Goal: Task Accomplishment & Management: Use online tool/utility

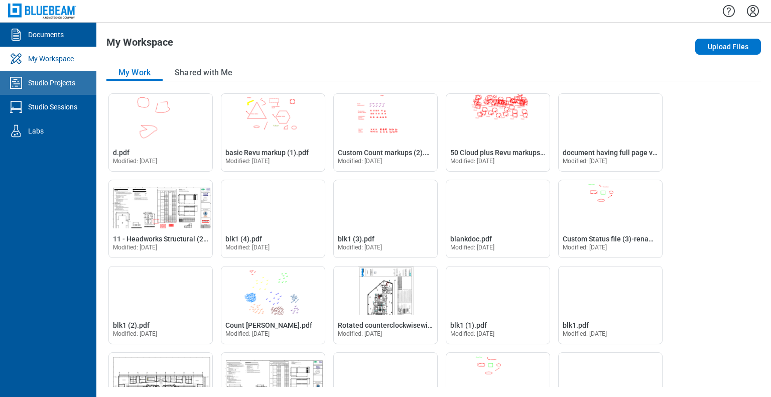
click at [77, 83] on link "Studio Projects" at bounding box center [48, 83] width 96 height 24
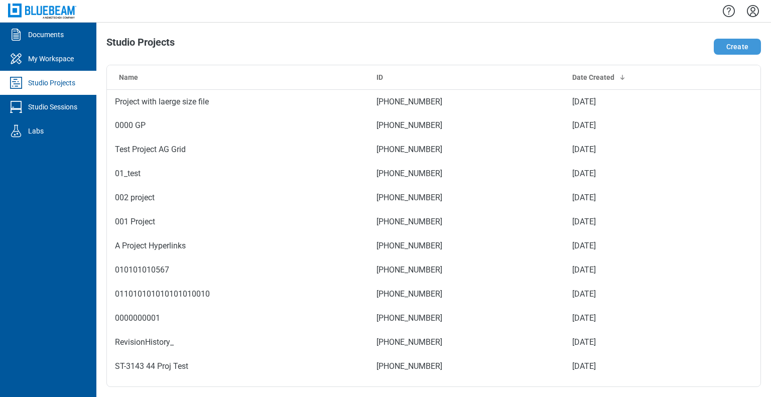
click at [739, 46] on button "Create" at bounding box center [737, 47] width 47 height 16
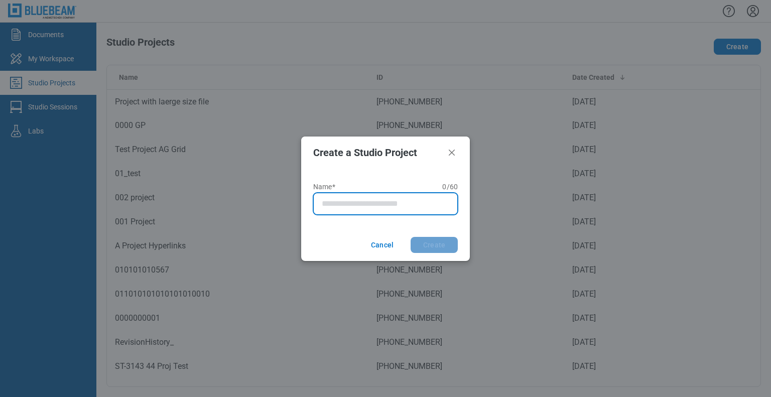
click at [379, 207] on input "Name* 0 of 60 characters 0 / 60" at bounding box center [388, 204] width 132 height 12
type input "**********"
click at [411, 237] on button "Create" at bounding box center [434, 245] width 47 height 16
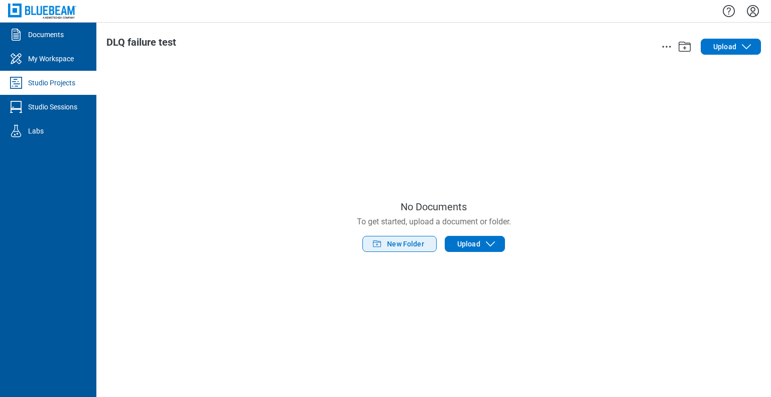
click at [432, 247] on button "New Folder" at bounding box center [399, 244] width 74 height 16
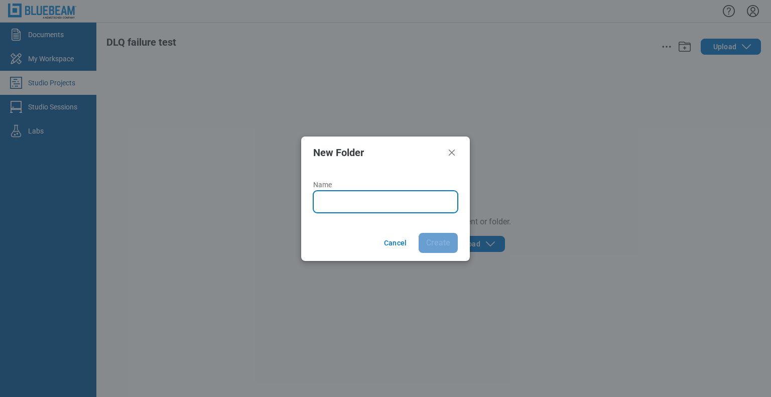
click at [358, 202] on input "Name" at bounding box center [388, 202] width 132 height 12
type input "******"
click at [419, 233] on button "Create" at bounding box center [438, 243] width 39 height 20
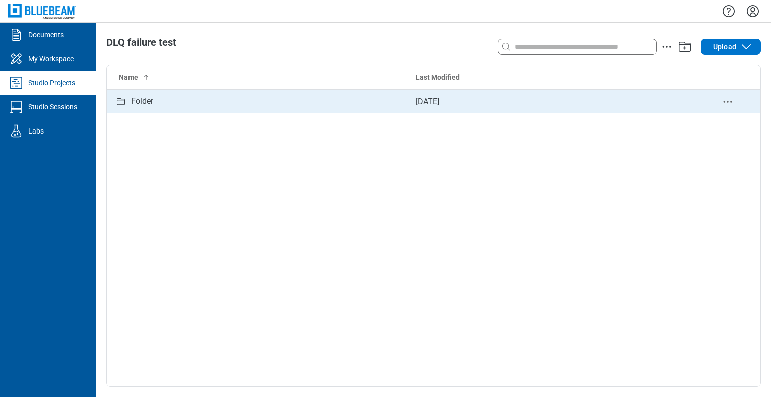
click at [144, 102] on div "Folder" at bounding box center [142, 101] width 22 height 13
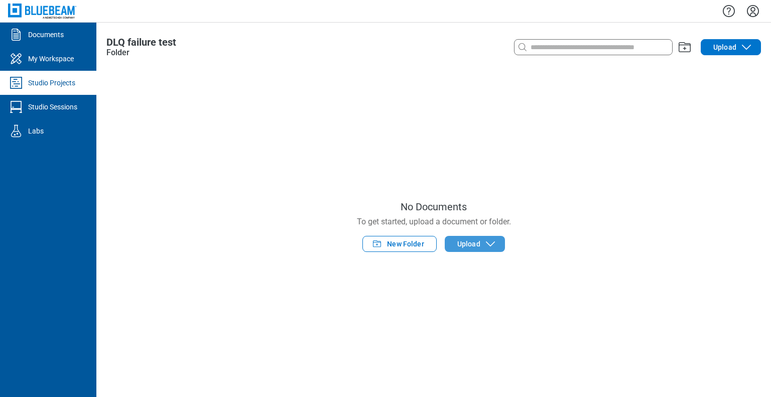
click at [488, 247] on icon "button" at bounding box center [490, 244] width 12 height 12
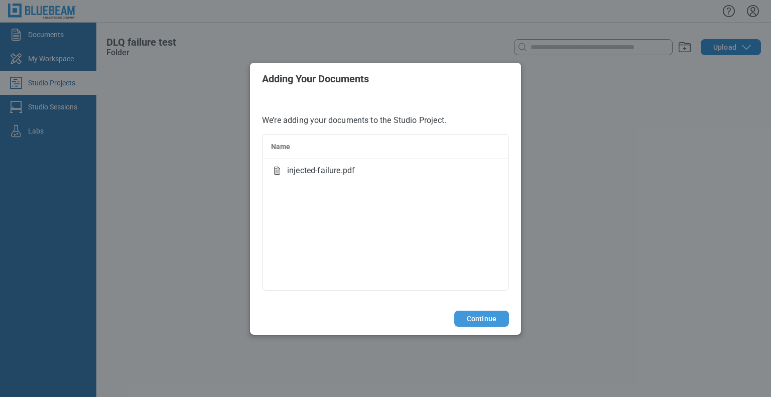
click at [466, 321] on button "Continue" at bounding box center [481, 319] width 55 height 16
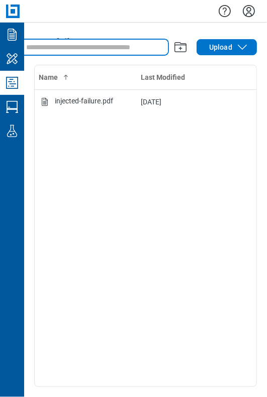
click at [91, 51] on input at bounding box center [96, 47] width 144 height 11
type input "*"
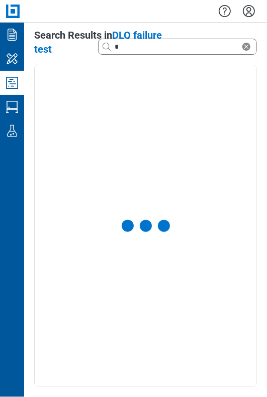
select select "**********"
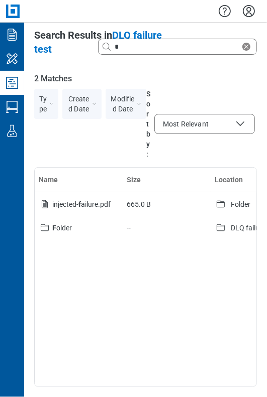
click at [15, 81] on icon "Studio Projects" at bounding box center [12, 83] width 12 height 12
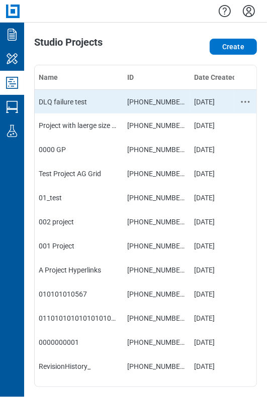
click at [91, 105] on td "DLQ failure test" at bounding box center [79, 101] width 88 height 24
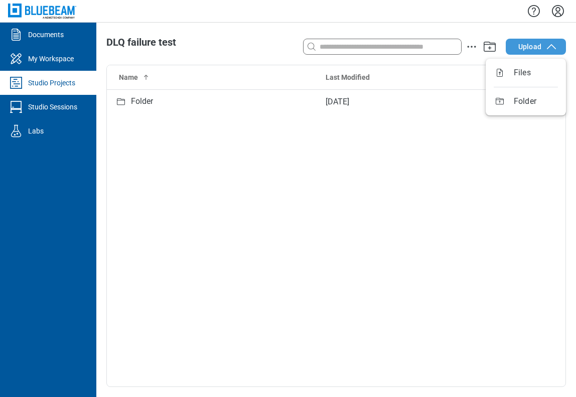
click at [540, 50] on span "Upload" at bounding box center [529, 47] width 23 height 10
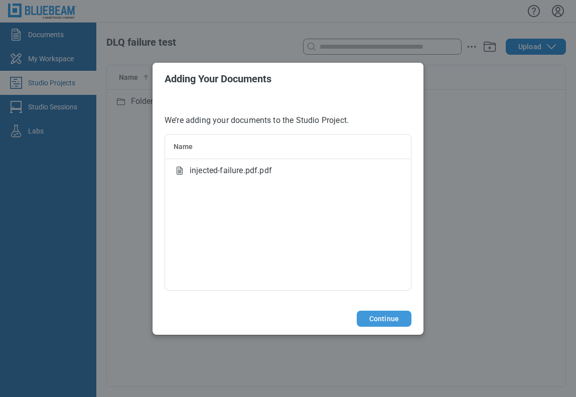
click at [398, 318] on button "Continue" at bounding box center [384, 319] width 55 height 16
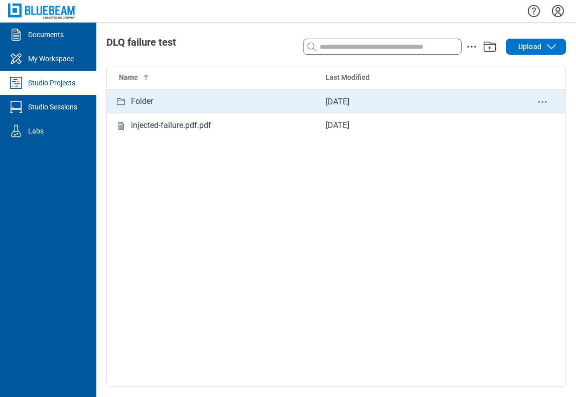
click at [164, 102] on div "Folder" at bounding box center [212, 101] width 195 height 13
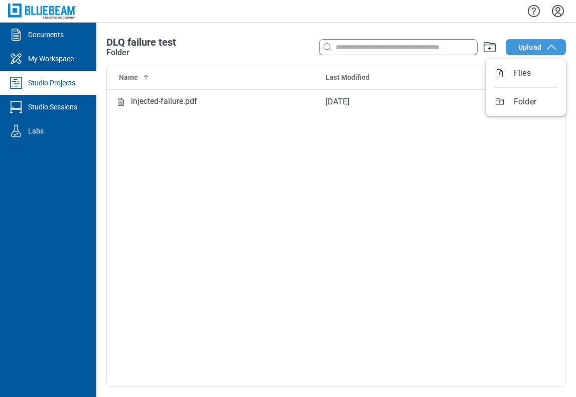
click at [532, 51] on span "Upload" at bounding box center [529, 47] width 23 height 10
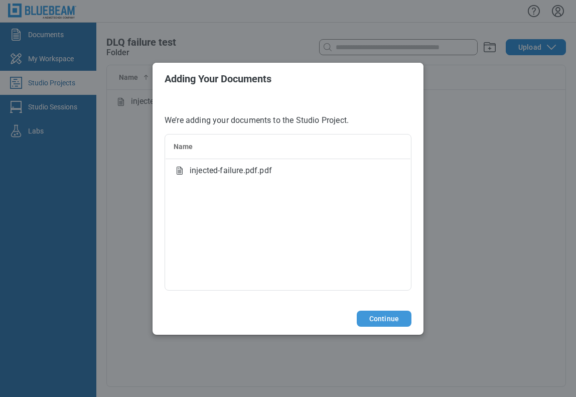
click at [406, 317] on button "Continue" at bounding box center [384, 319] width 55 height 16
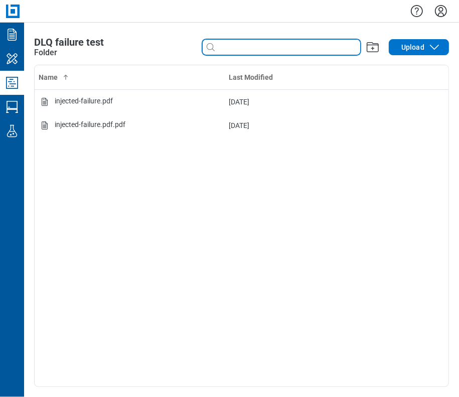
click at [233, 52] on input at bounding box center [289, 47] width 144 height 11
type input "*"
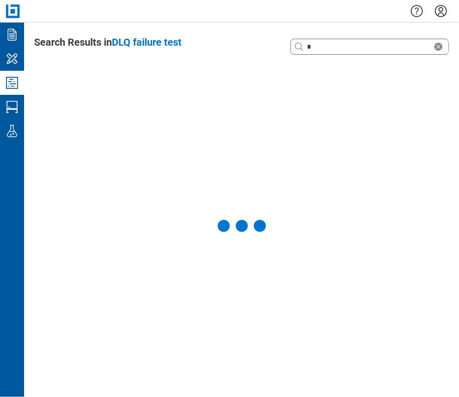
select select "**********"
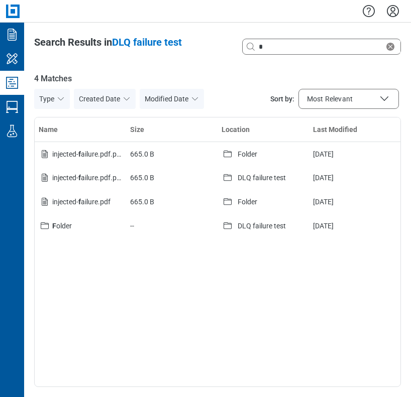
click at [17, 81] on icon "Studio Projects" at bounding box center [12, 83] width 16 height 16
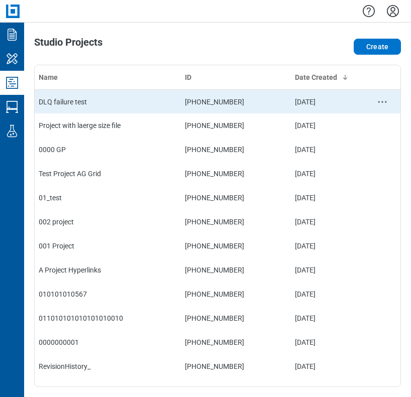
drag, startPoint x: 97, startPoint y: 106, endPoint x: 90, endPoint y: 102, distance: 7.9
click at [90, 102] on td "DLQ failure test" at bounding box center [108, 101] width 146 height 24
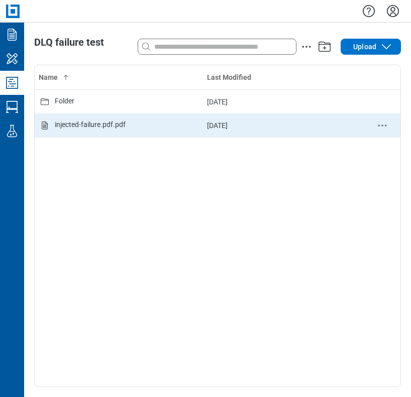
click at [380, 126] on icon "delete-context-menu" at bounding box center [382, 125] width 12 height 12
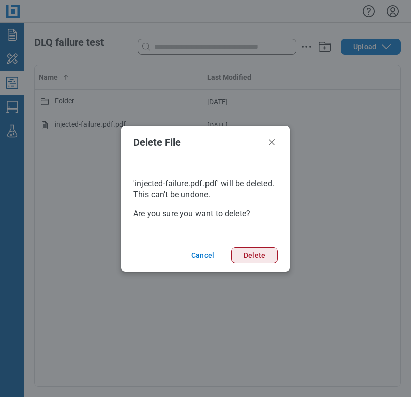
click at [240, 255] on button "Delete" at bounding box center [254, 255] width 47 height 16
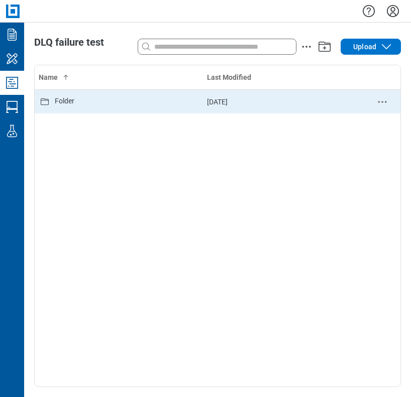
click at [90, 109] on td "Folder" at bounding box center [119, 101] width 168 height 24
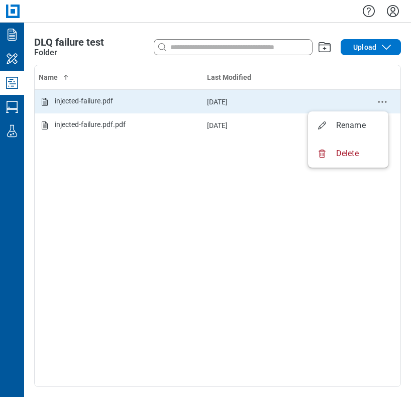
click at [379, 102] on icon "delete-context-menu" at bounding box center [382, 102] width 12 height 12
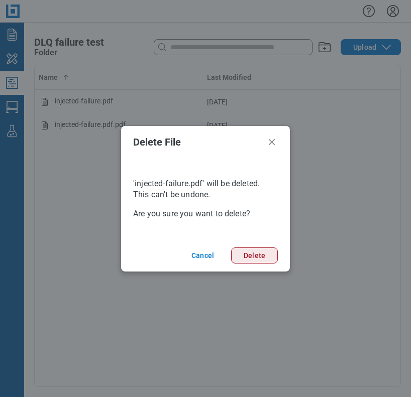
click at [248, 254] on button "Delete" at bounding box center [254, 255] width 47 height 16
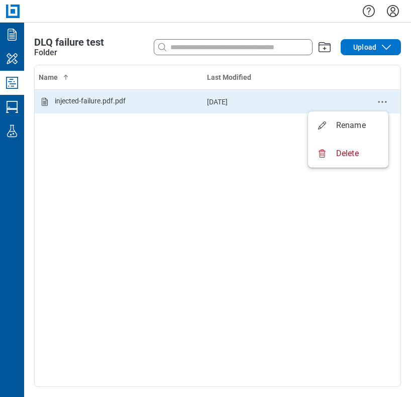
click at [376, 100] on icon "delete-context-menu" at bounding box center [382, 102] width 12 height 12
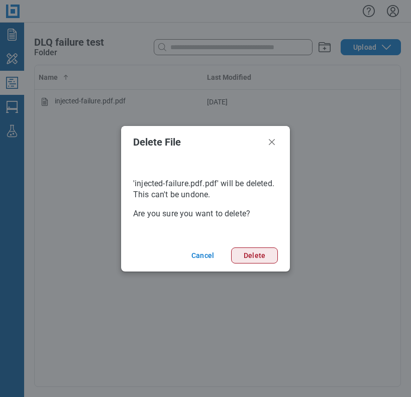
click at [241, 259] on button "Delete" at bounding box center [254, 255] width 47 height 16
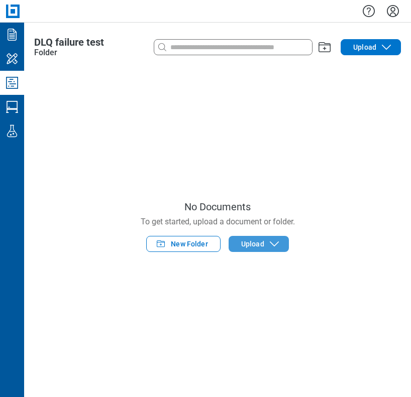
click at [260, 249] on span "Upload" at bounding box center [252, 244] width 23 height 10
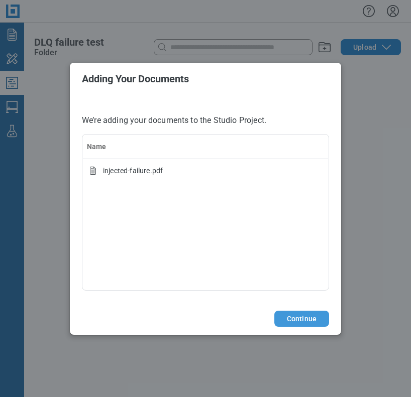
click at [321, 319] on button "Continue" at bounding box center [301, 319] width 55 height 16
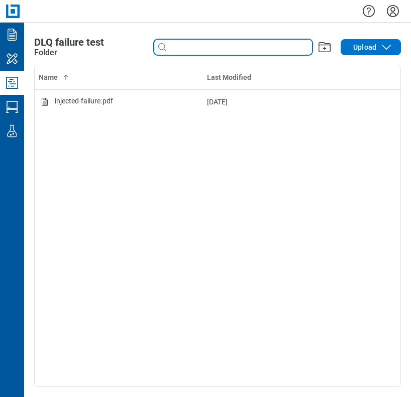
click at [194, 45] on input at bounding box center [240, 47] width 144 height 11
type input "*"
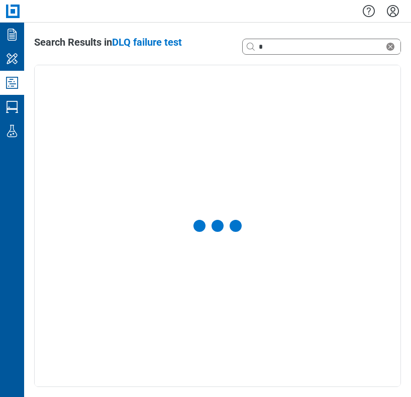
select select "**********"
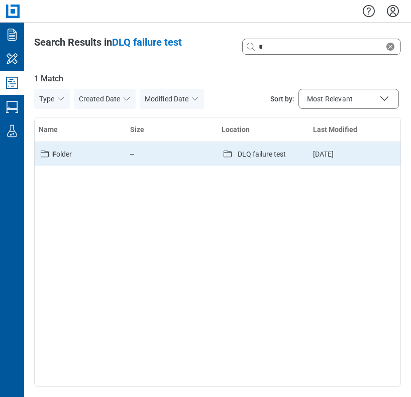
click at [64, 153] on span "F older" at bounding box center [62, 154] width 20 height 8
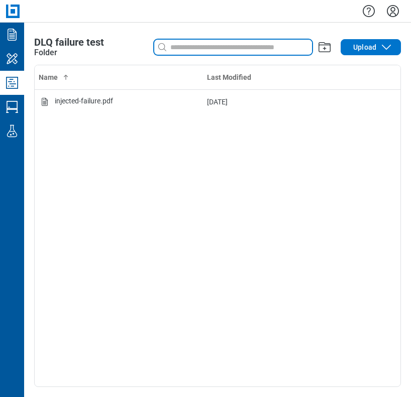
click at [187, 49] on input at bounding box center [240, 47] width 144 height 11
type input "*"
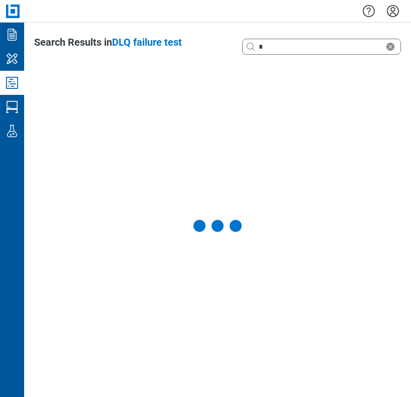
select select "**********"
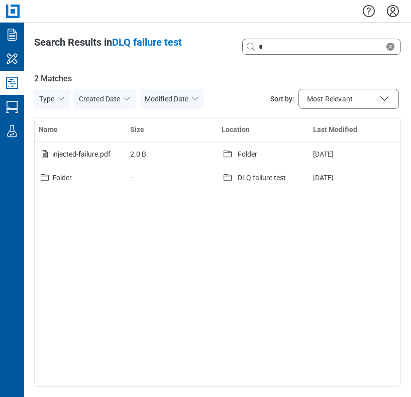
click at [12, 83] on icon "Studio Projects" at bounding box center [12, 83] width 16 height 16
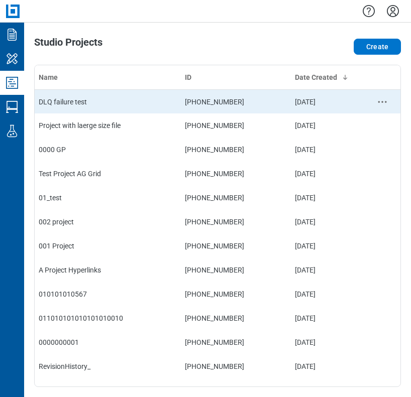
click at [137, 95] on td "DLQ failure test" at bounding box center [108, 101] width 146 height 24
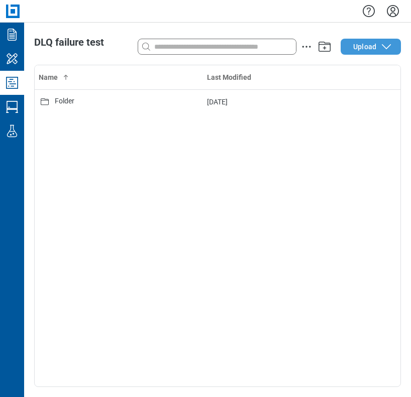
click at [347, 49] on button "Upload" at bounding box center [370, 47] width 60 height 16
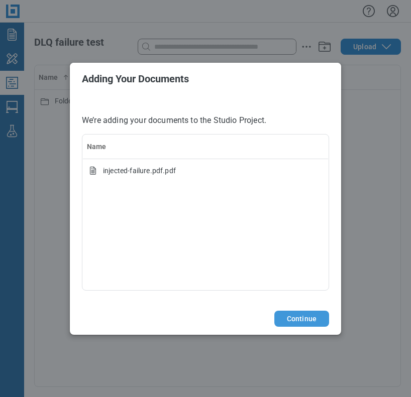
click at [308, 322] on button "Continue" at bounding box center [301, 319] width 55 height 16
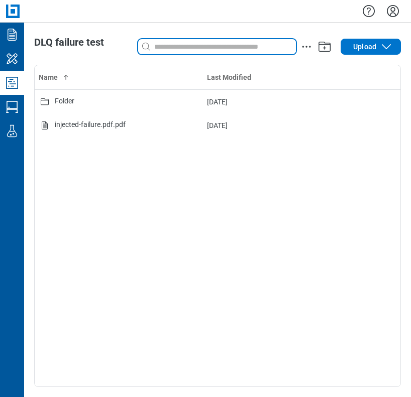
click at [216, 48] on input at bounding box center [224, 46] width 144 height 11
type input "*"
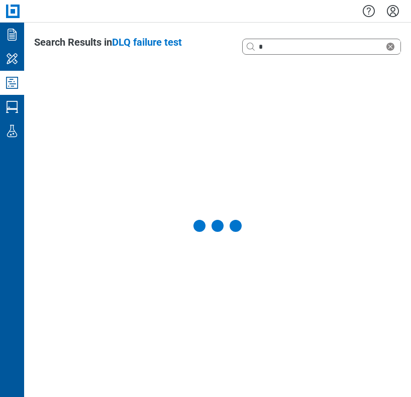
select select "**********"
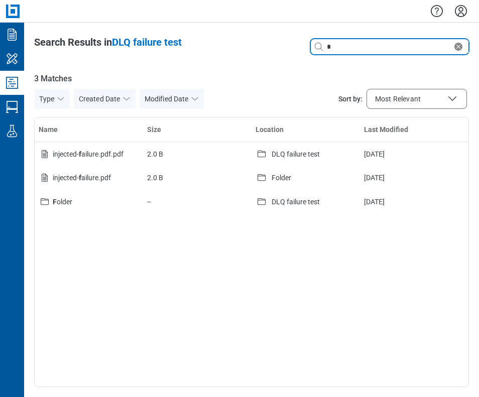
click at [347, 51] on input "*" at bounding box center [388, 46] width 127 height 11
type input "**"
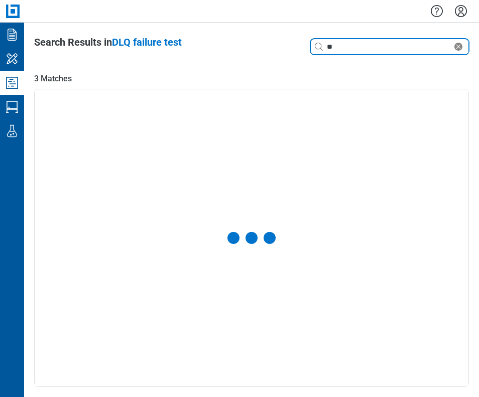
select select "**********"
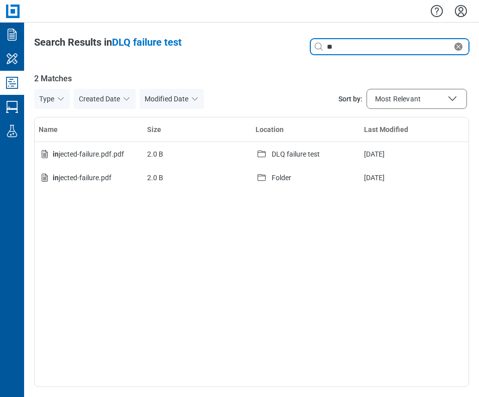
drag, startPoint x: 351, startPoint y: 49, endPoint x: 306, endPoint y: 46, distance: 45.2
click at [306, 46] on div "Search with a keyword or natural language **" at bounding box center [382, 47] width 174 height 20
type input "*"
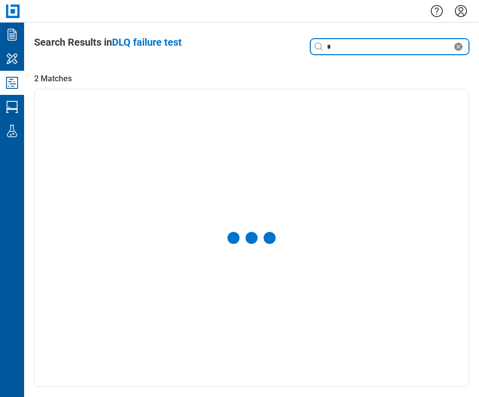
select select "**********"
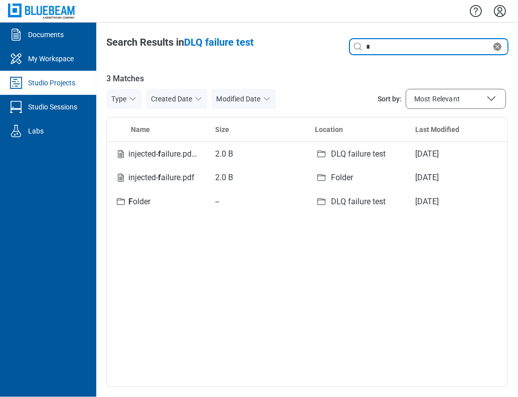
click at [500, 47] on icon "Clear search" at bounding box center [498, 47] width 8 height 8
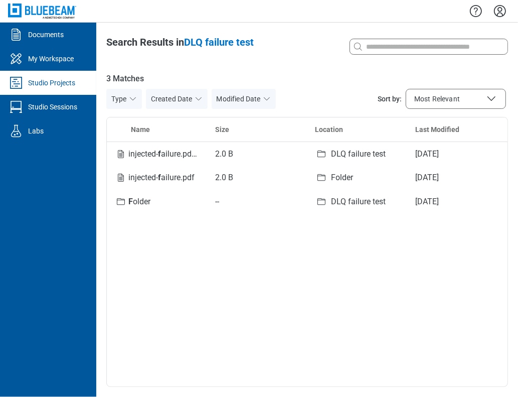
click at [75, 84] on div "Studio Projects" at bounding box center [51, 83] width 47 height 10
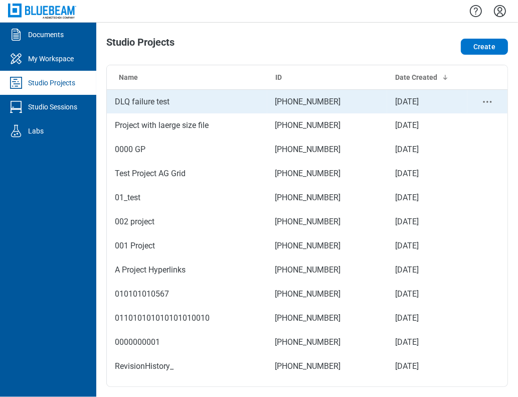
click at [166, 103] on td "DLQ failure test" at bounding box center [187, 101] width 161 height 24
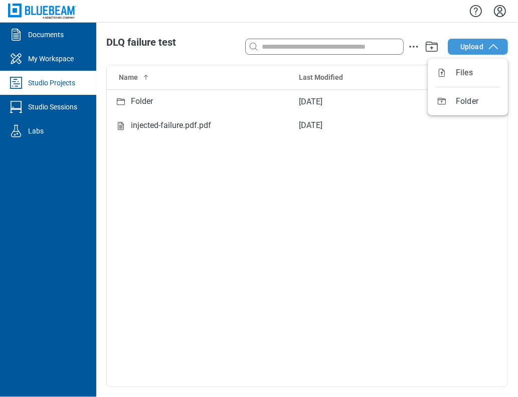
click at [461, 48] on span "Upload" at bounding box center [472, 47] width 23 height 10
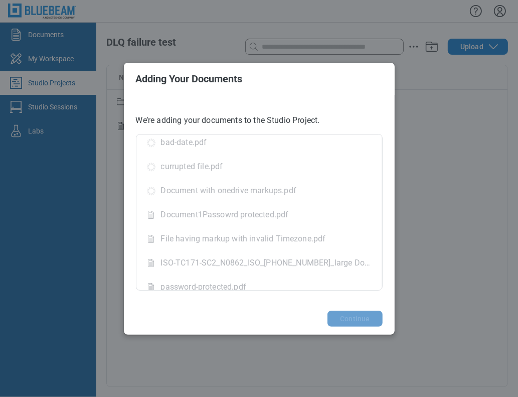
scroll to position [85, 0]
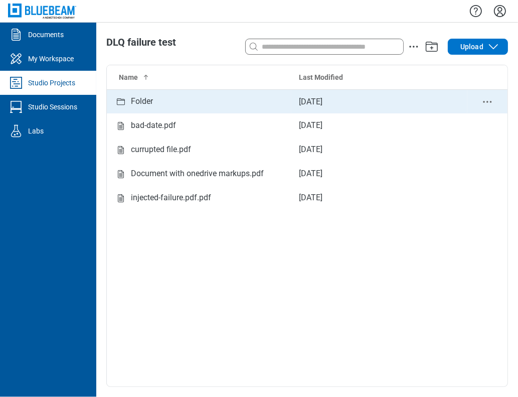
click at [149, 102] on div "Folder" at bounding box center [142, 101] width 22 height 13
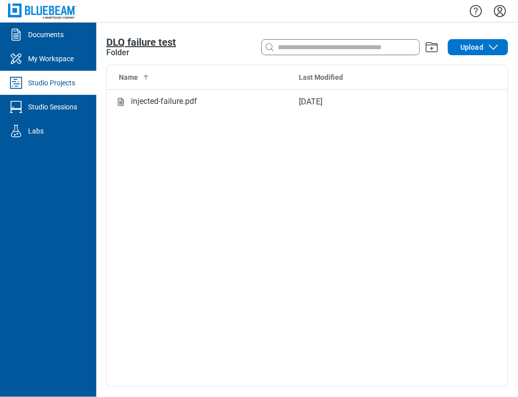
click at [128, 41] on span "DLQ failure test" at bounding box center [141, 42] width 70 height 12
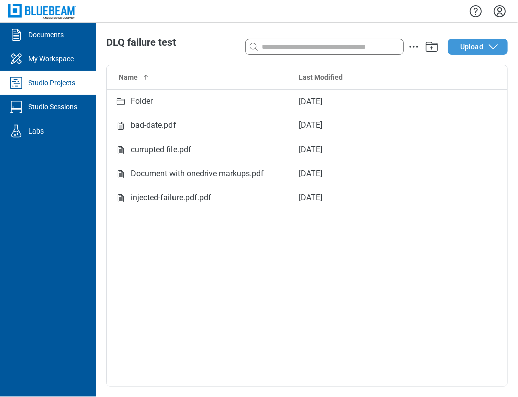
click at [476, 50] on span "Upload" at bounding box center [472, 47] width 23 height 10
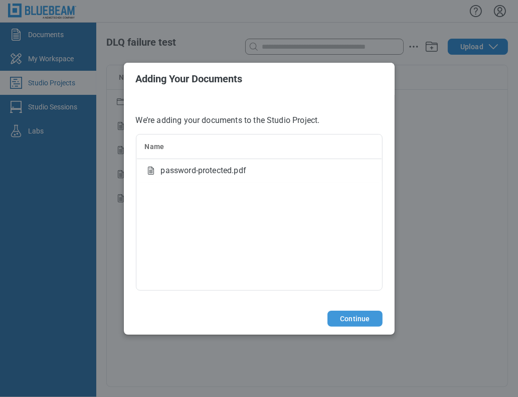
click at [367, 311] on button "Continue" at bounding box center [355, 319] width 55 height 16
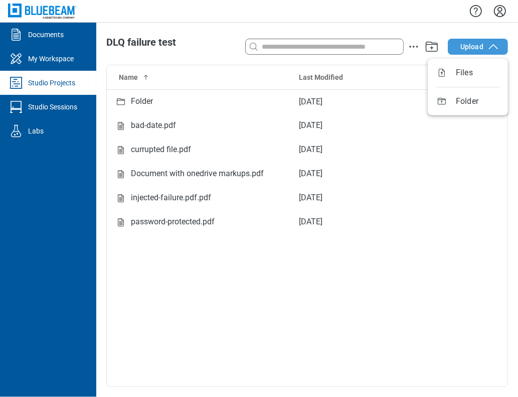
click at [477, 43] on span "Upload" at bounding box center [472, 47] width 23 height 10
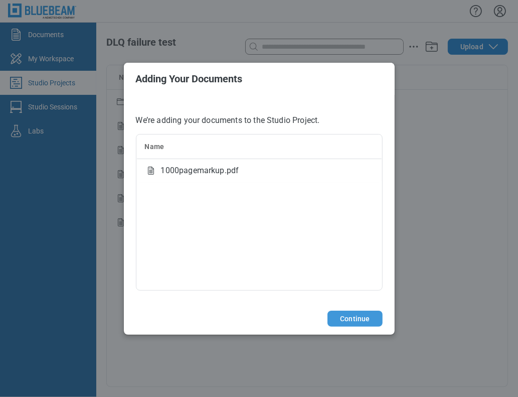
click at [360, 319] on button "Continue" at bounding box center [355, 319] width 55 height 16
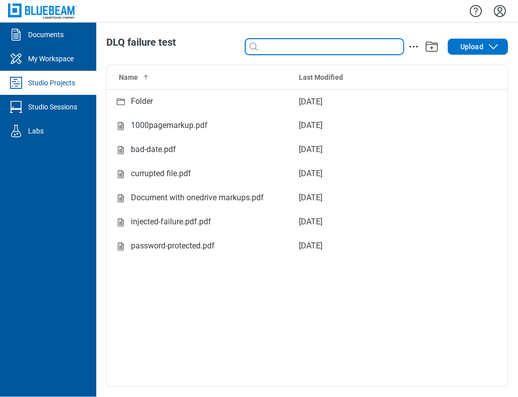
click at [360, 50] on input at bounding box center [332, 46] width 144 height 11
type input "*"
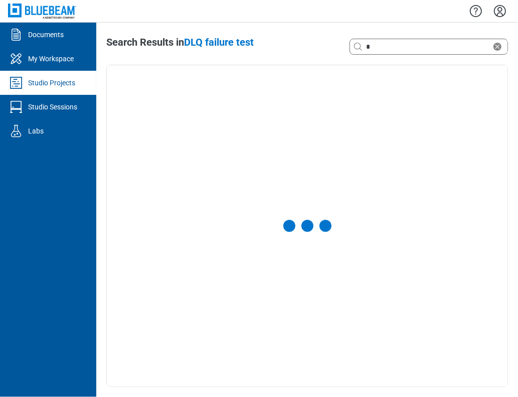
select select "**********"
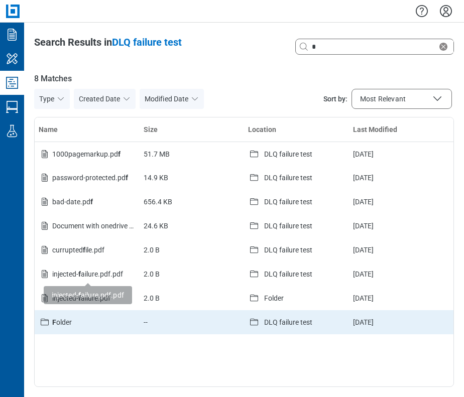
click at [55, 328] on div "F older" at bounding box center [93, 322] width 83 height 12
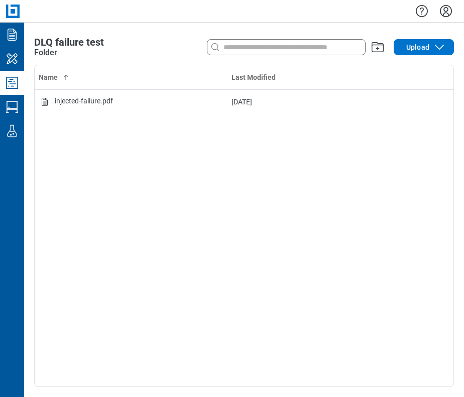
click at [48, 47] on div "Folder" at bounding box center [45, 53] width 23 height 12
click at [54, 45] on span "DLQ failure test" at bounding box center [69, 42] width 70 height 12
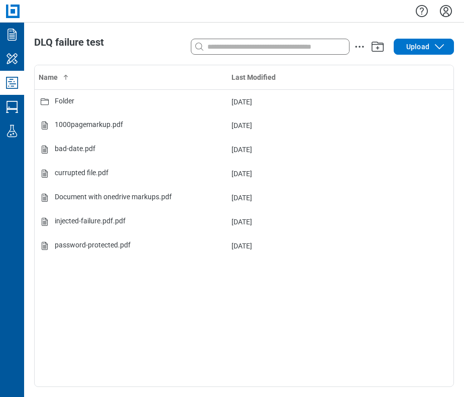
click at [265, 40] on div at bounding box center [270, 47] width 158 height 16
click at [261, 45] on input at bounding box center [277, 46] width 144 height 11
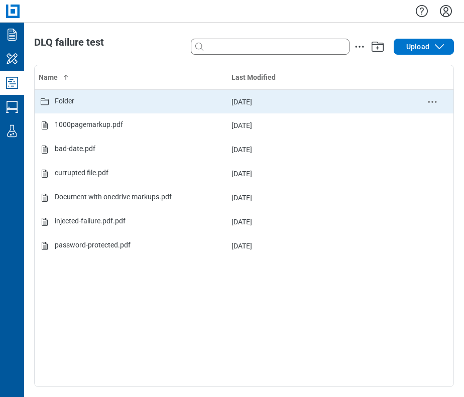
click at [67, 98] on div "Folder" at bounding box center [65, 102] width 20 height 12
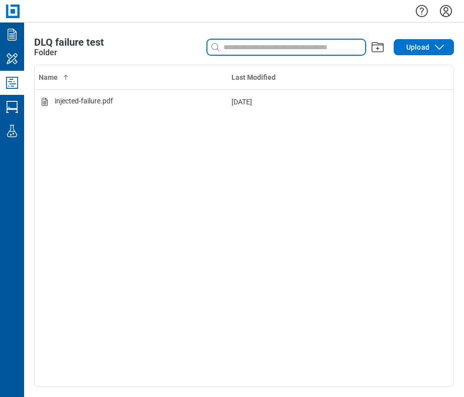
click at [240, 50] on input at bounding box center [293, 47] width 144 height 11
type input "*"
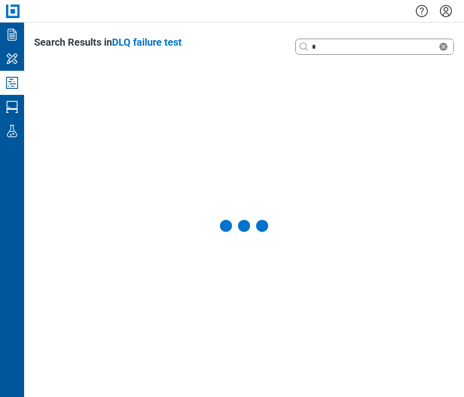
select select "**********"
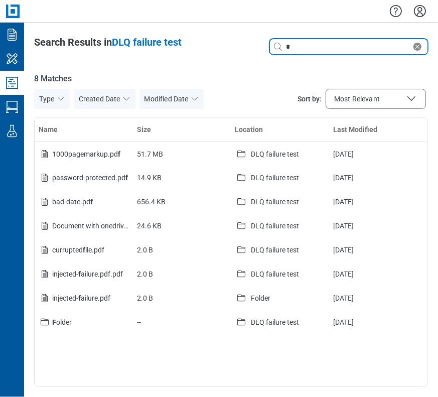
click at [333, 50] on input "*" at bounding box center [347, 46] width 127 height 11
type input "**********"
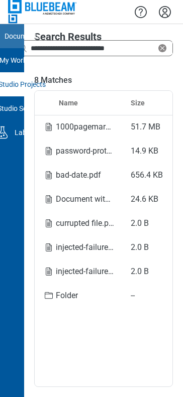
click at [19, 42] on link "Documents" at bounding box center [12, 36] width 24 height 24
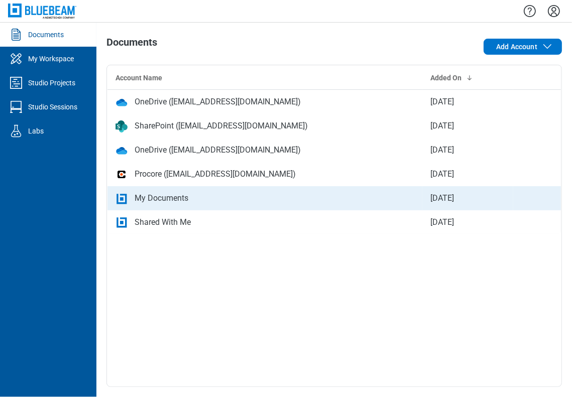
click at [173, 197] on div "My Documents" at bounding box center [162, 198] width 54 height 12
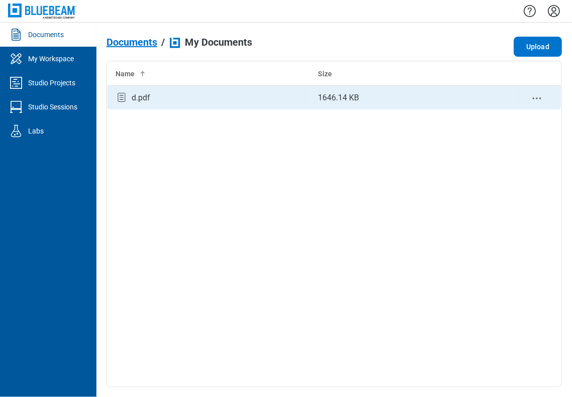
click at [150, 102] on div "d.pdf" at bounding box center [208, 98] width 187 height 14
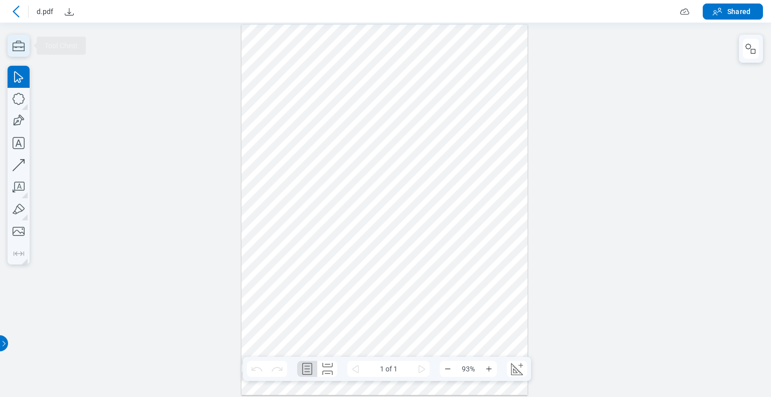
click at [14, 49] on icon "button" at bounding box center [19, 46] width 22 height 22
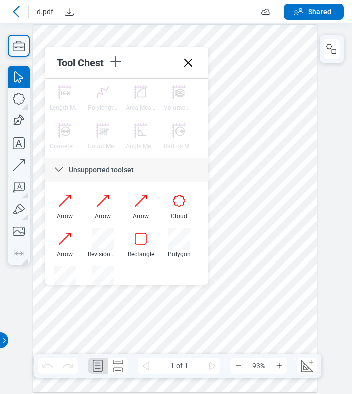
scroll to position [902, 0]
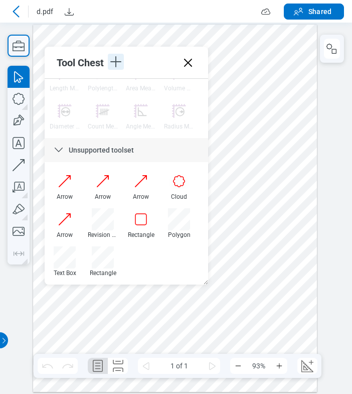
click at [120, 60] on icon "button" at bounding box center [116, 62] width 16 height 16
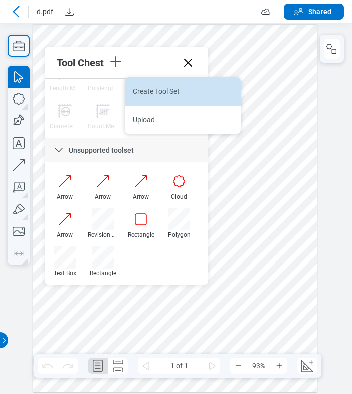
click at [153, 90] on li "Create Tool Set" at bounding box center [183, 91] width 116 height 28
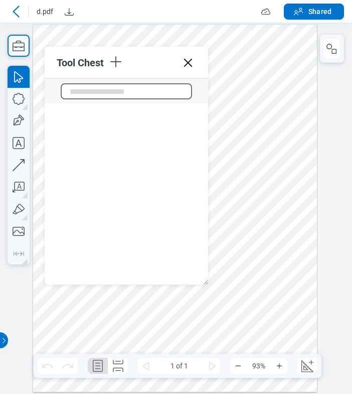
scroll to position [1108, 0]
type input "*********"
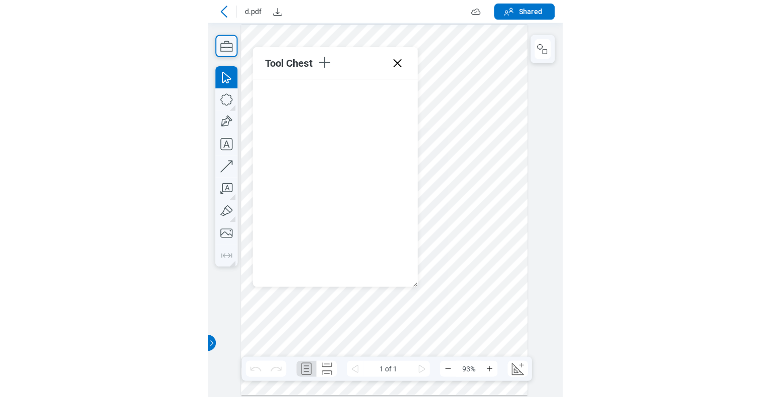
scroll to position [0, 0]
